Goal: Find specific page/section: Find specific page/section

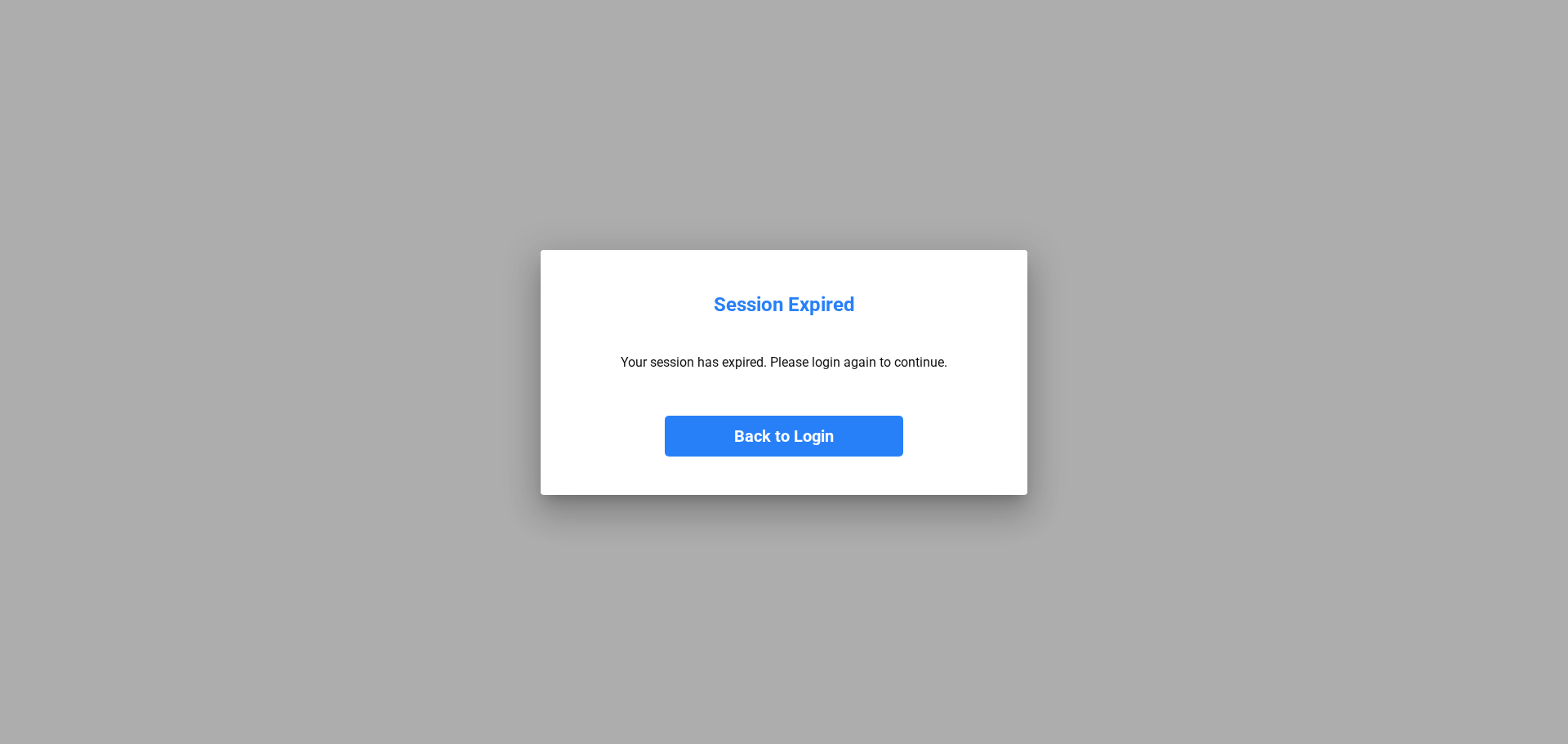
click at [758, 442] on button "Back to Login" at bounding box center [784, 435] width 238 height 41
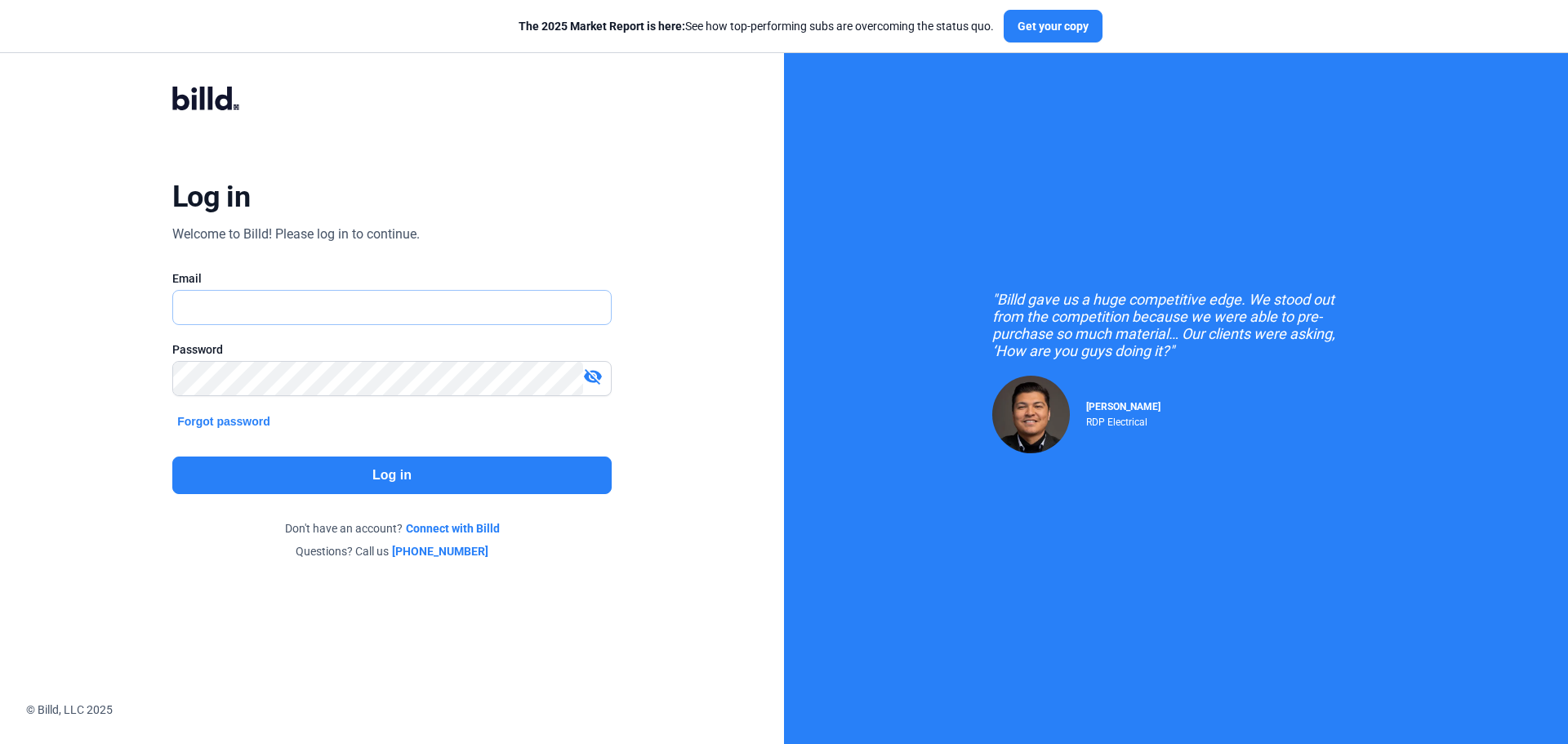
click at [394, 314] on input "text" at bounding box center [382, 308] width 420 height 34
type input "[EMAIL_ADDRESS][DOMAIN_NAME]"
click at [296, 358] on div "Password visibility_off" at bounding box center [392, 377] width 440 height 71
click at [377, 482] on button "Log in" at bounding box center [392, 475] width 440 height 37
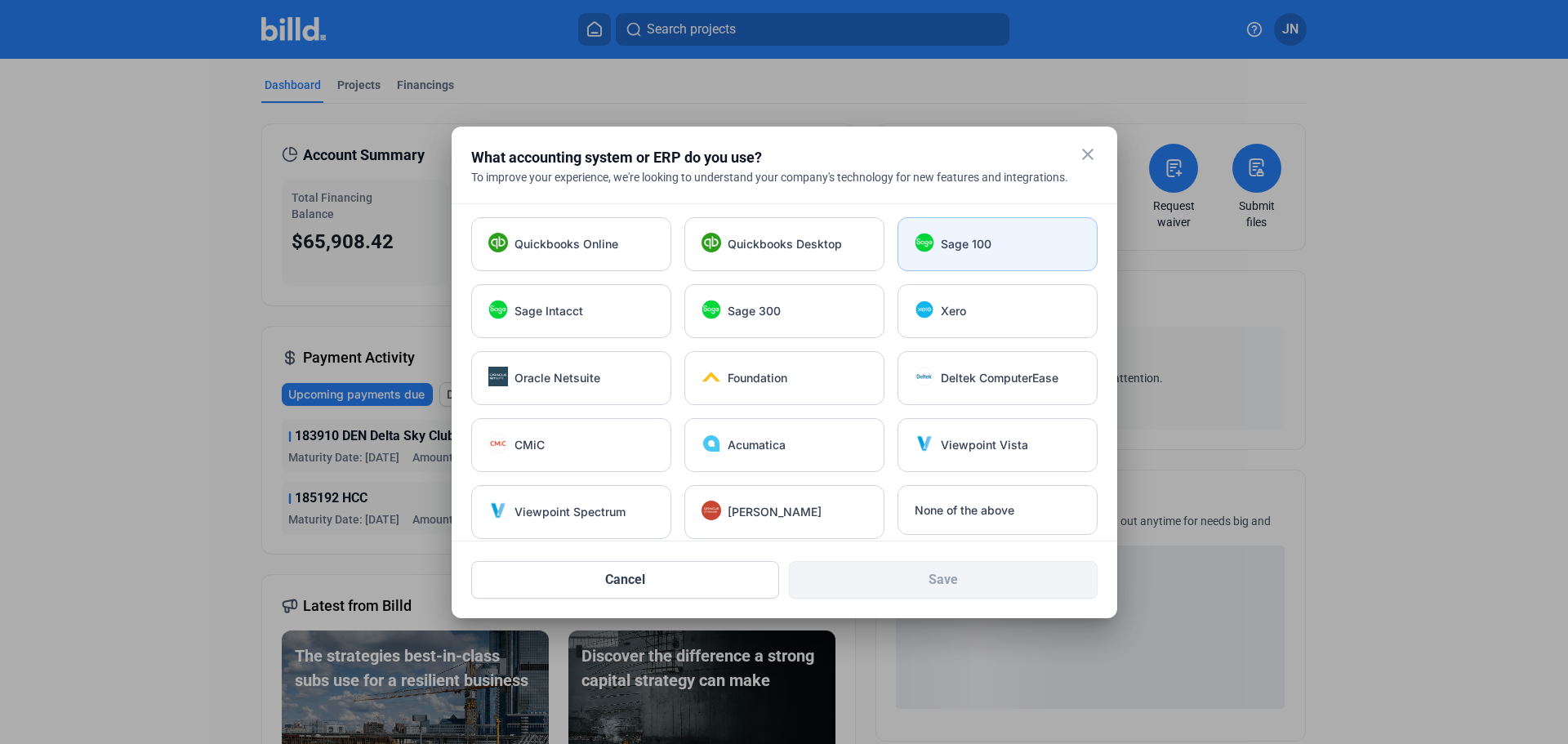
click at [960, 236] on span "Sage 100" at bounding box center [966, 244] width 50 height 17
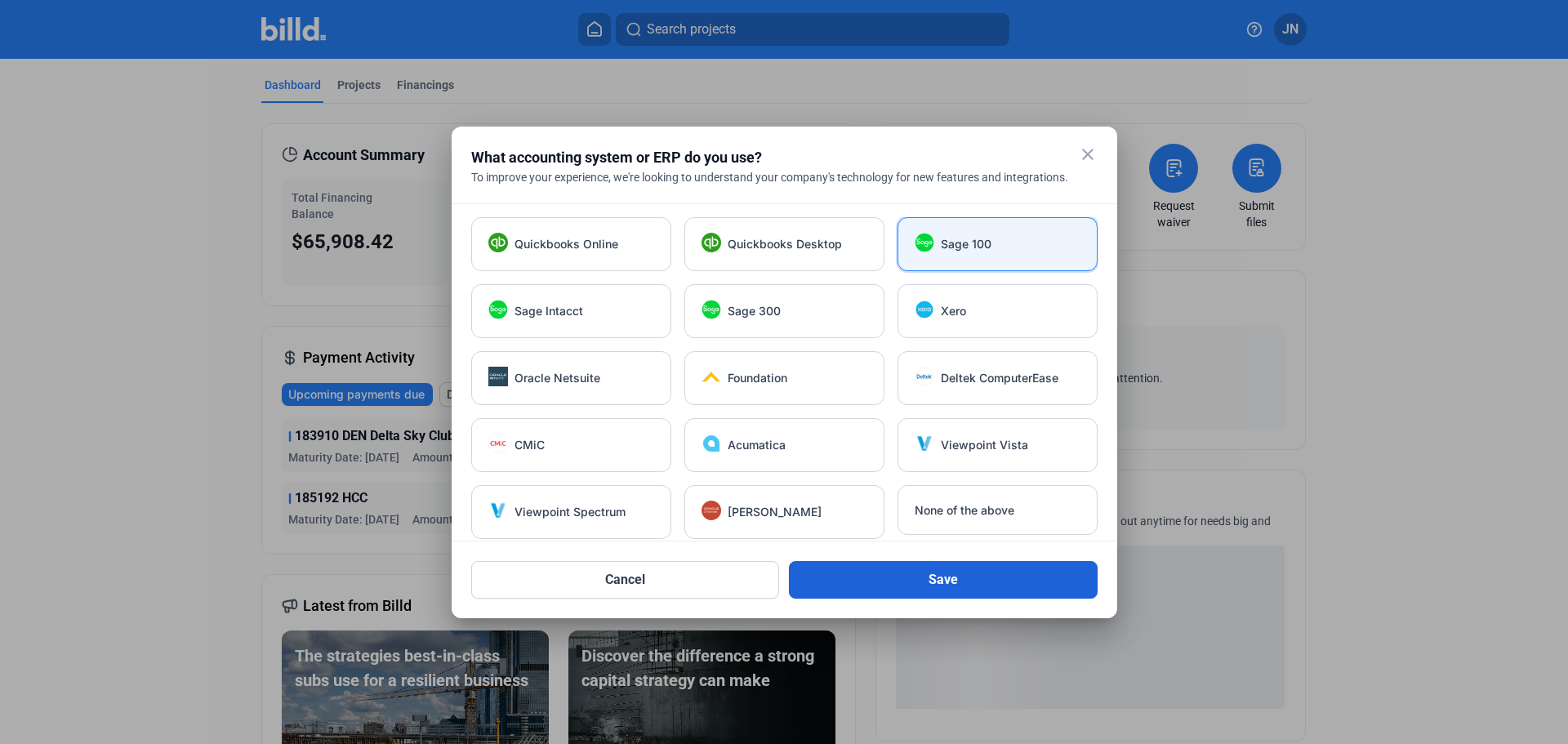
click at [967, 577] on button "Save" at bounding box center [943, 580] width 309 height 37
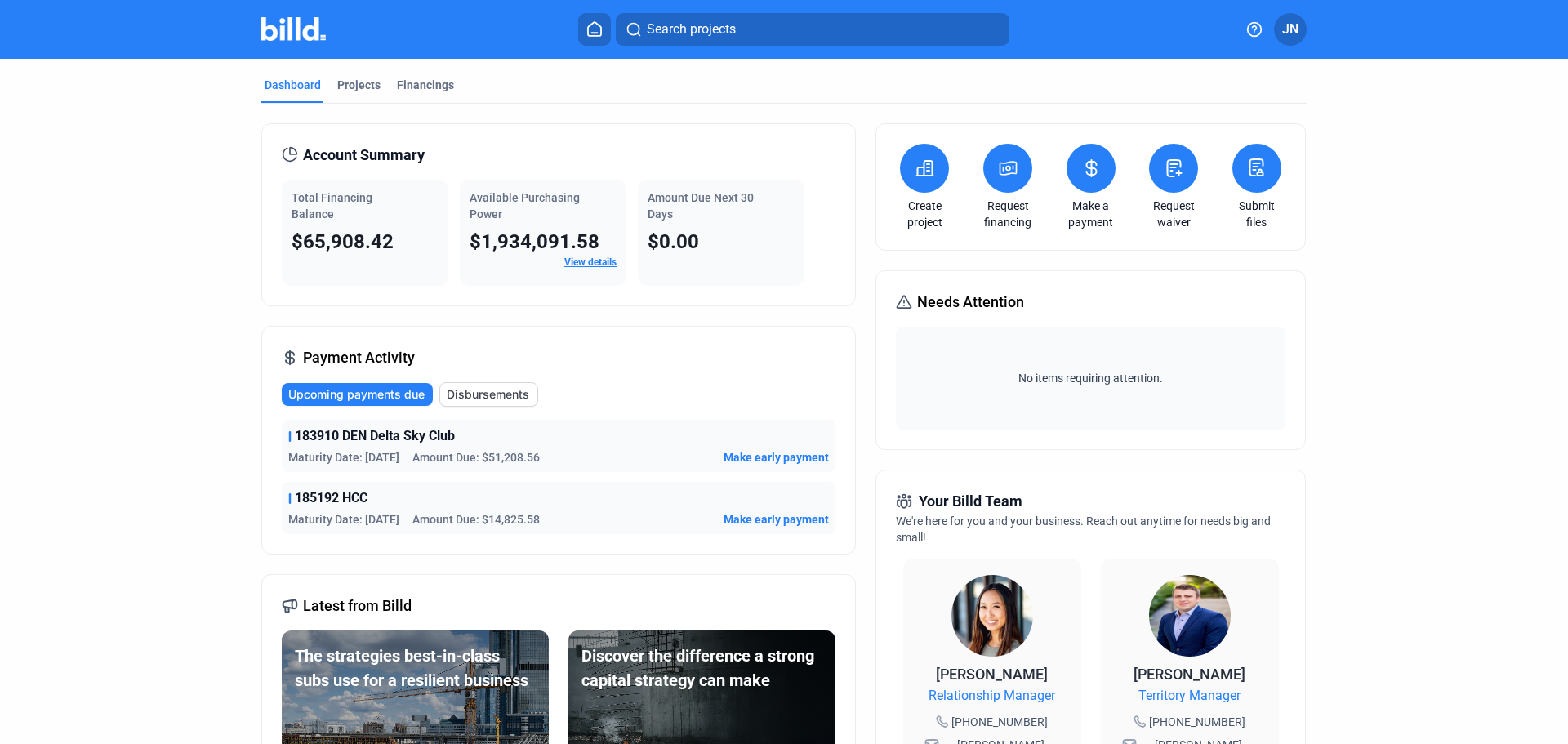
click at [493, 403] on button "Disbursements" at bounding box center [489, 395] width 99 height 24
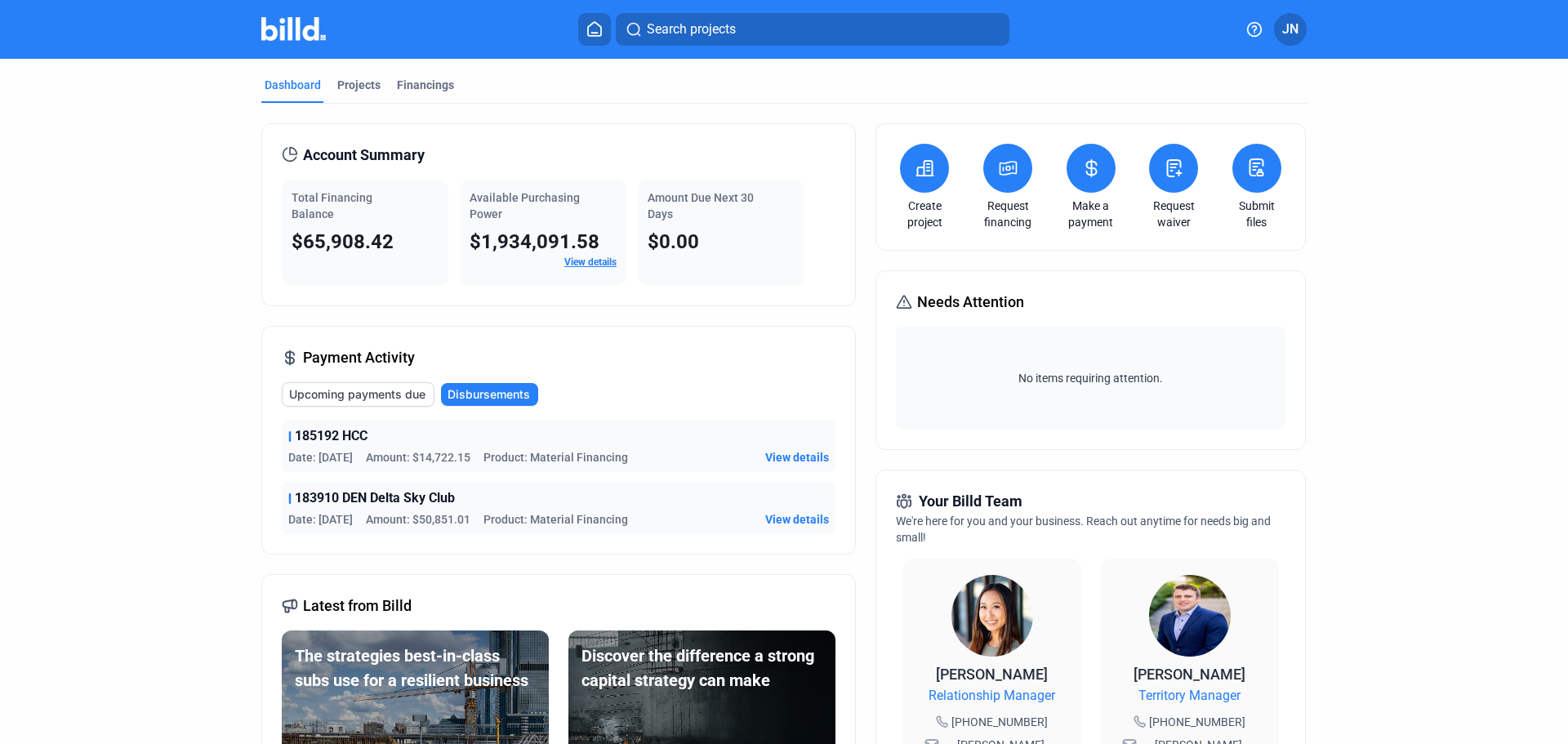
click at [776, 453] on span "View details" at bounding box center [796, 457] width 63 height 17
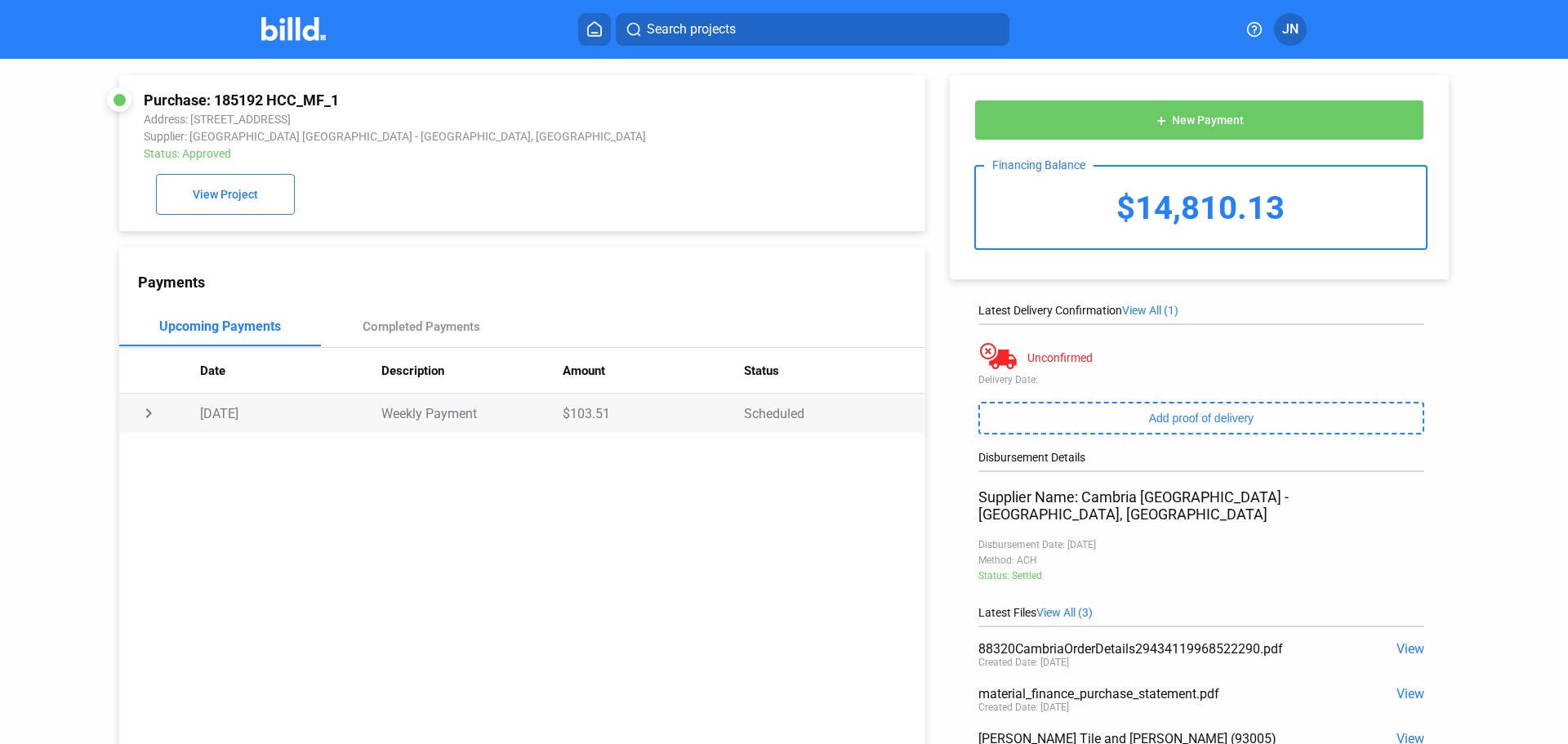
click at [147, 426] on td "chevron_right" at bounding box center [159, 413] width 81 height 39
click at [147, 426] on td "expand_more" at bounding box center [159, 413] width 81 height 39
click at [277, 26] on img at bounding box center [294, 29] width 64 height 23
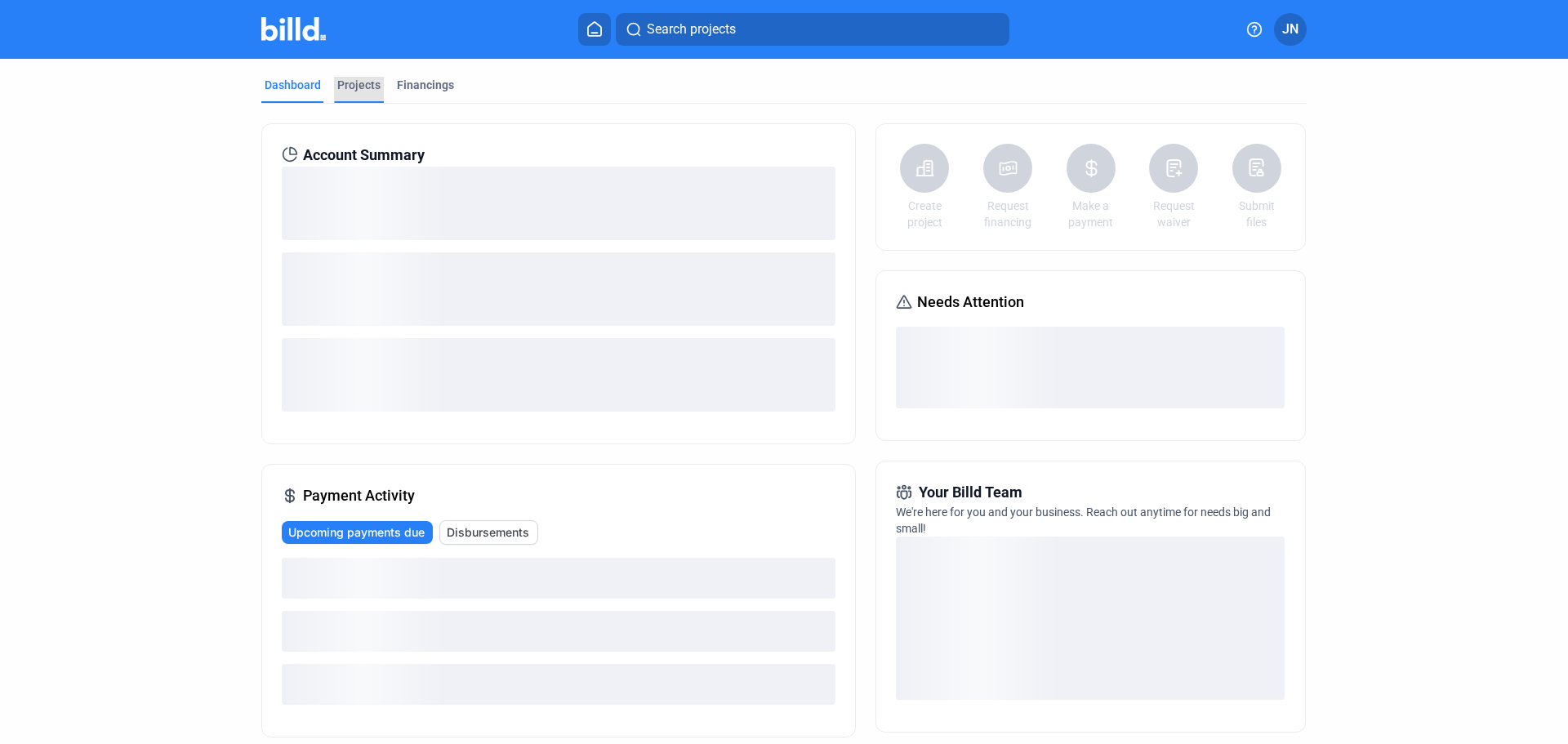
click at [344, 78] on div "Projects" at bounding box center [359, 84] width 43 height 17
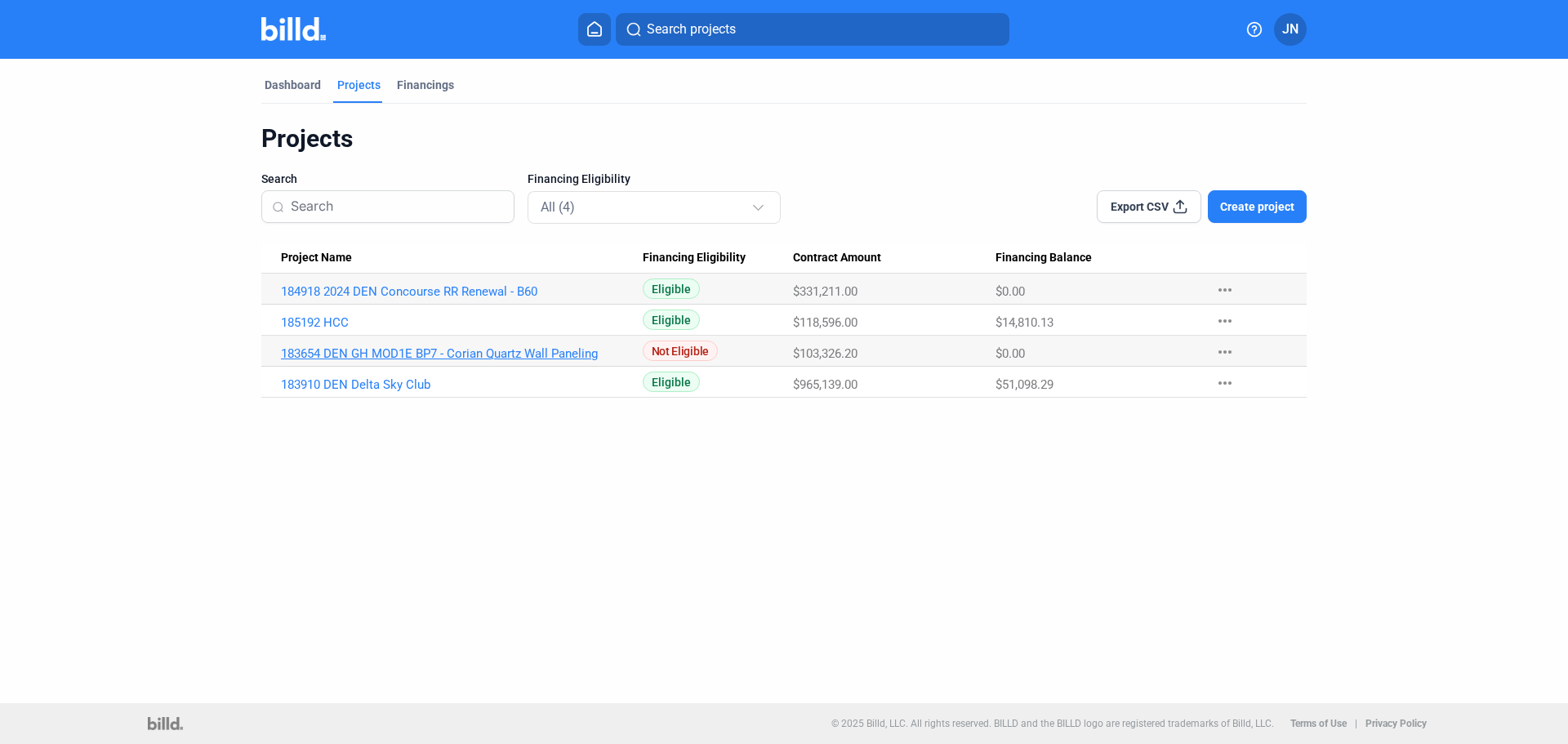
click at [555, 353] on link "183654 DEN GH MOD1E BP7 - Corian Quartz Wall Paneling" at bounding box center [462, 353] width 362 height 15
